Goal: Use online tool/utility

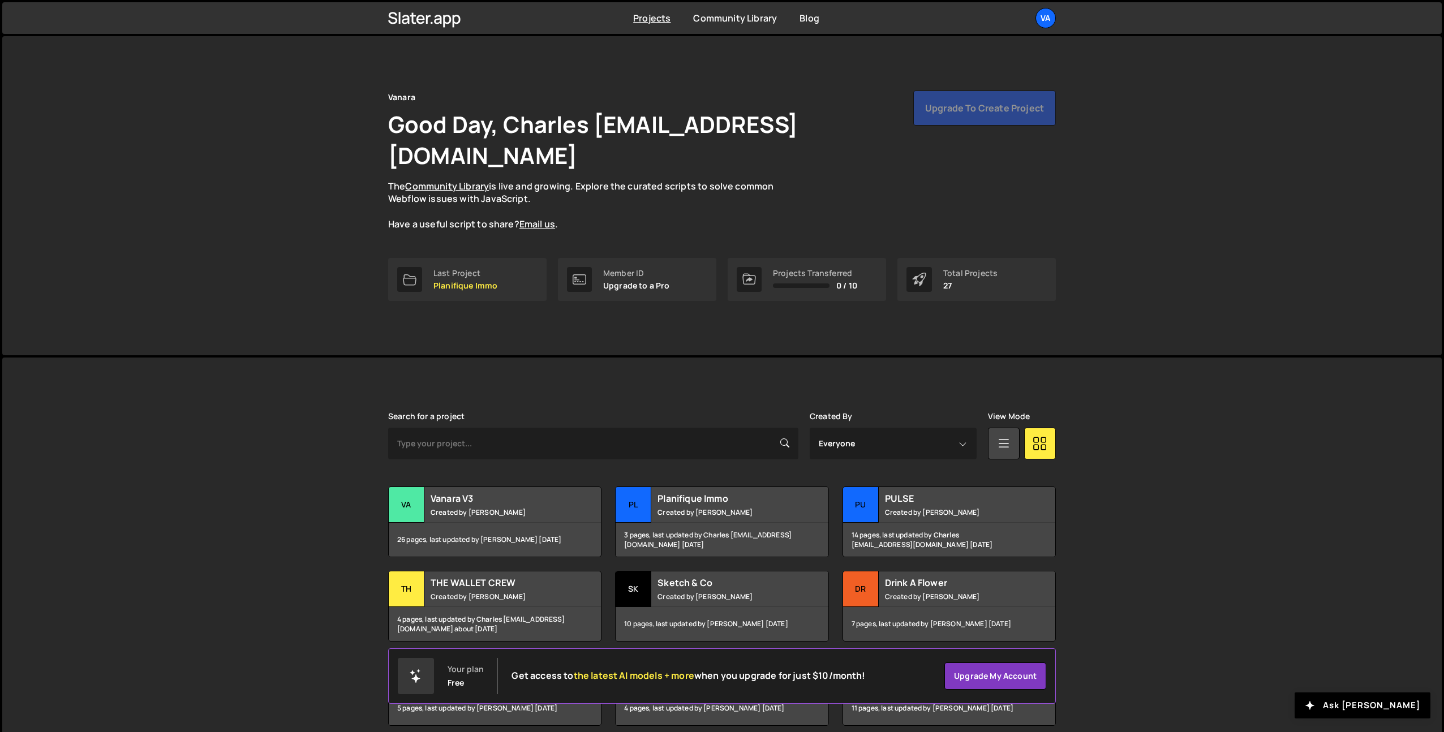
click at [1188, 442] on div "[PERSON_NAME] is designed for desktop use. Please use a larger screen to access…" at bounding box center [721, 628] width 1439 height 541
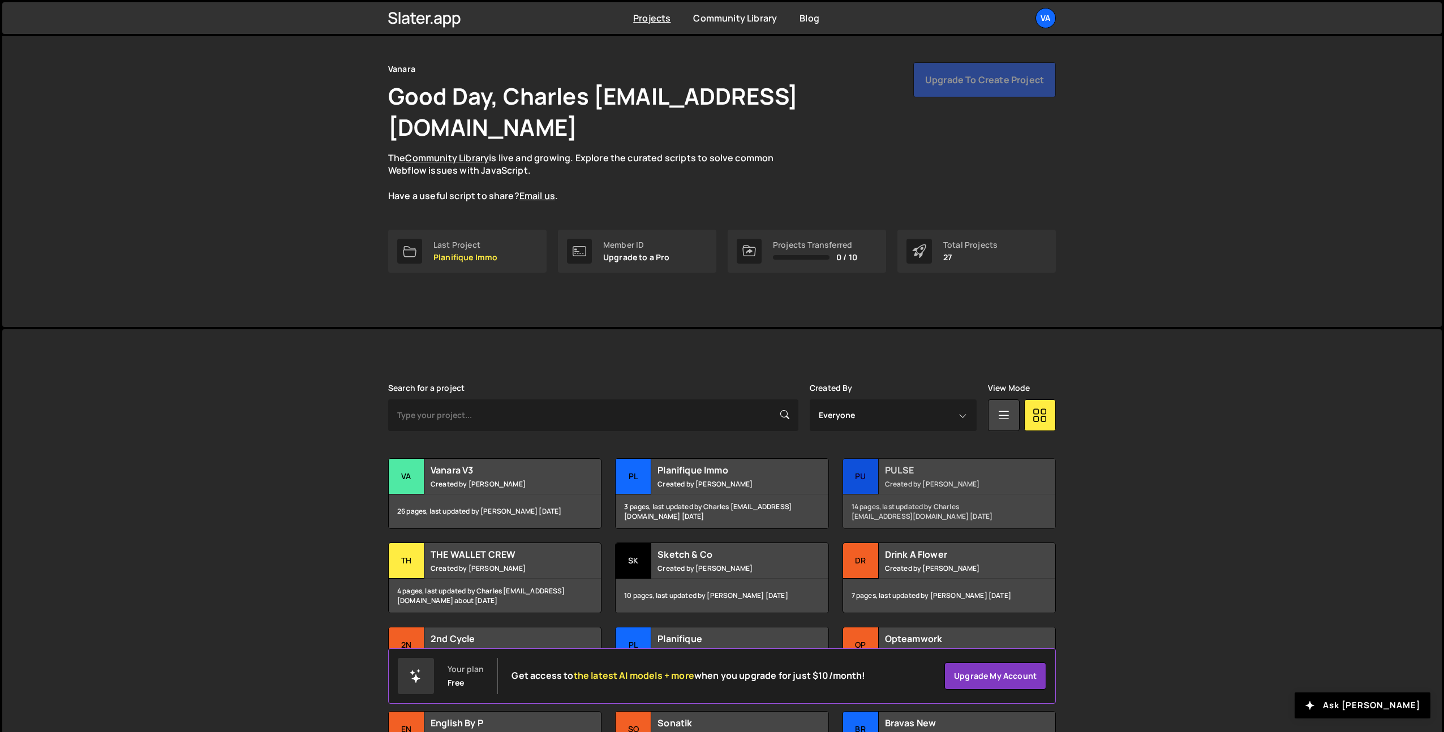
click at [923, 479] on small "Created by [PERSON_NAME]" at bounding box center [953, 484] width 136 height 10
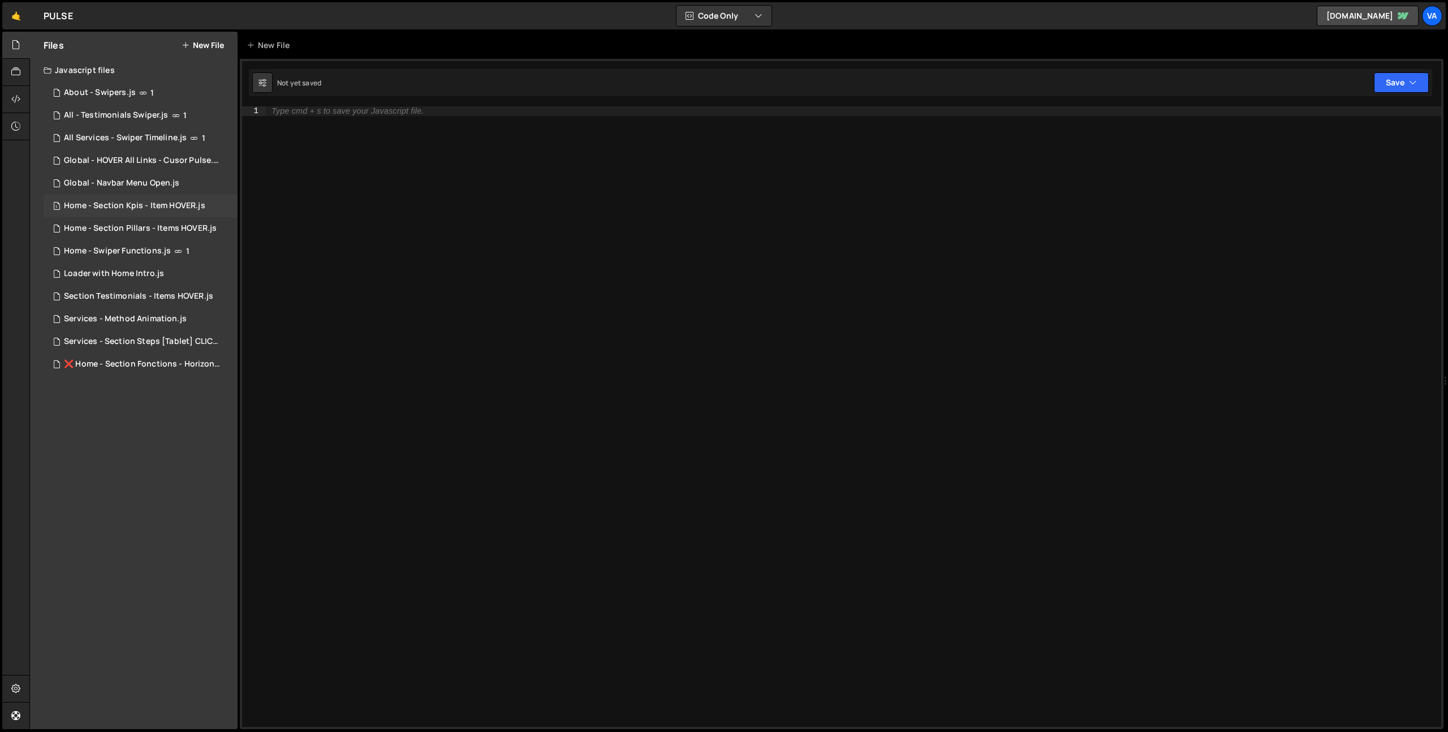
click at [130, 211] on div "1 Home - Section Kpis - Item HOVER.js 0" at bounding box center [141, 206] width 194 height 23
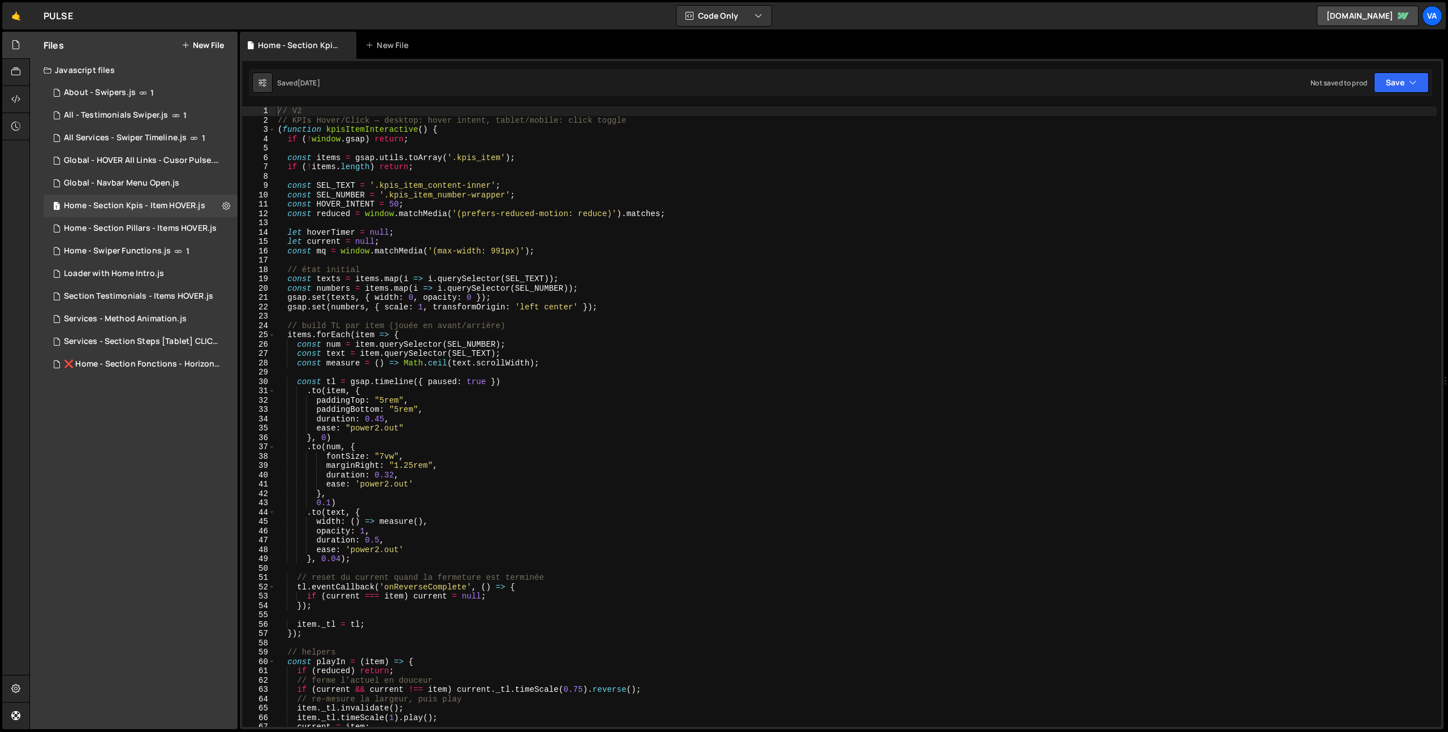
click at [384, 454] on div "// V2 // KPIs Hover/Click — desktop: hover intent, tablet/mobile: click toggle …" at bounding box center [856, 425] width 1161 height 639
click at [497, 424] on div "// V2 // KPIs Hover/Click — desktop: hover intent, tablet/mobile: click toggle …" at bounding box center [856, 425] width 1161 height 639
click at [384, 456] on div "// V2 // KPIs Hover/Click — desktop: hover intent, tablet/mobile: click toggle …" at bounding box center [856, 425] width 1161 height 639
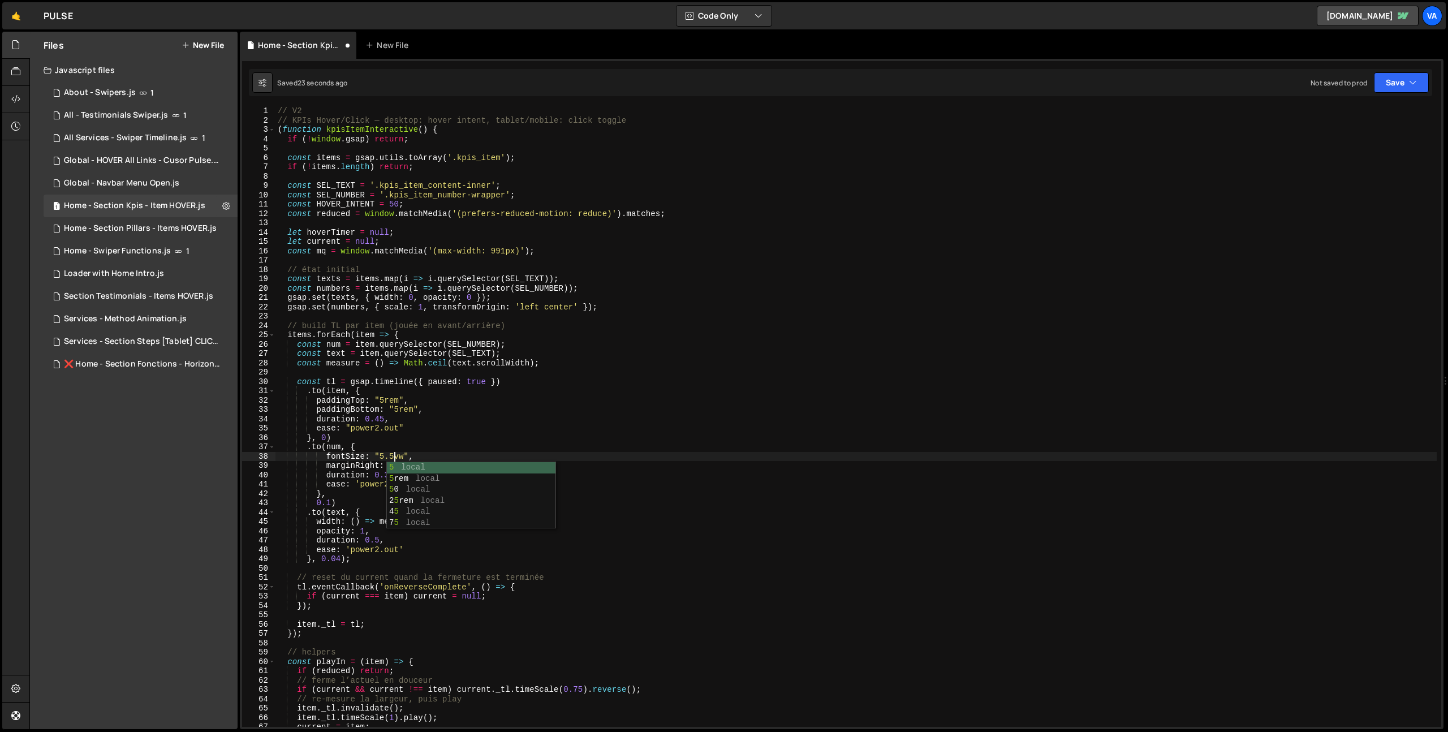
click at [556, 405] on div "// V2 // KPIs Hover/Click — desktop: hover intent, tablet/mobile: click toggle …" at bounding box center [856, 425] width 1161 height 639
click at [393, 453] on div "// V2 // KPIs Hover/Click — desktop: hover intent, tablet/mobile: click toggle …" at bounding box center [856, 425] width 1161 height 639
type textarea "fontSize: "6vw","
